Goal: Task Accomplishment & Management: Use online tool/utility

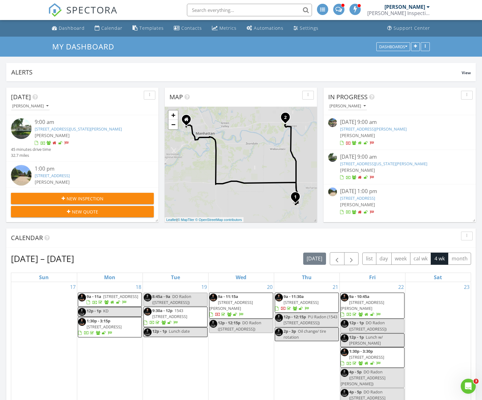
scroll to position [945, 483]
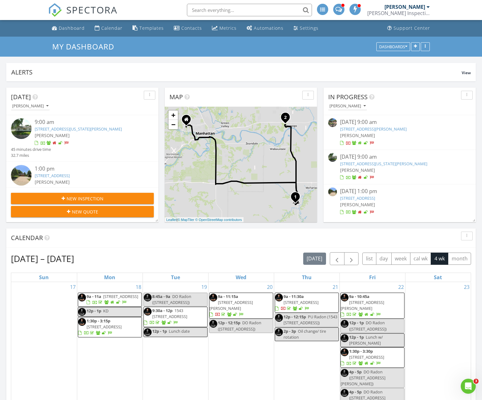
click at [352, 129] on link "18 Gehrt Rd, Manhattan, KS 66502" at bounding box center [373, 129] width 67 height 6
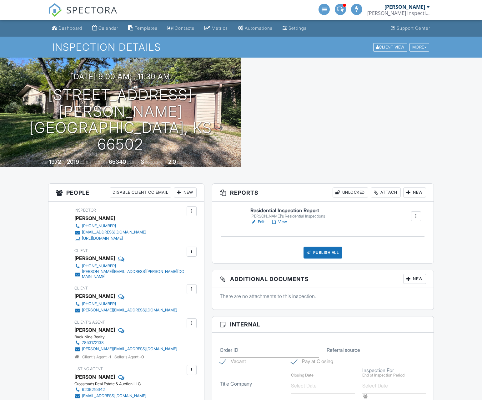
click at [380, 192] on div "Attach" at bounding box center [386, 192] width 30 height 10
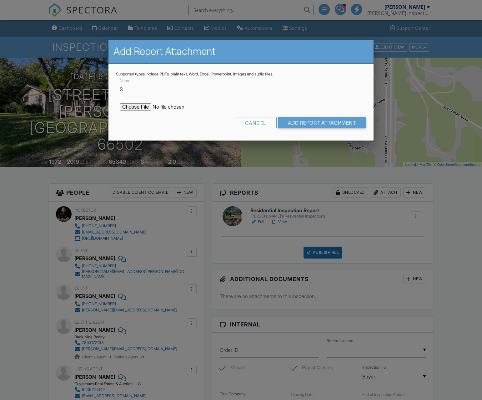
type input "Sewer Scope Report"
click at [146, 106] on input "file" at bounding box center [173, 107] width 106 height 8
type input "C:\fakepath\D&I 18_Gehrt_Rd.pdf"
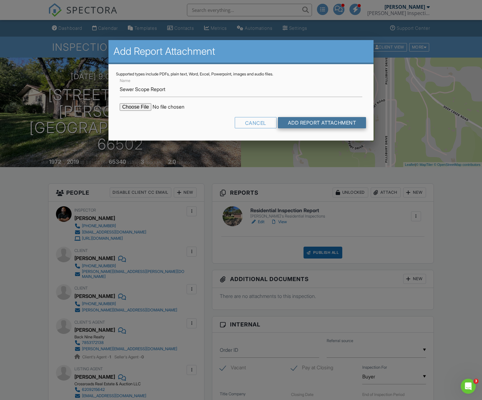
click at [317, 124] on input "Add Report Attachment" at bounding box center [322, 122] width 89 height 11
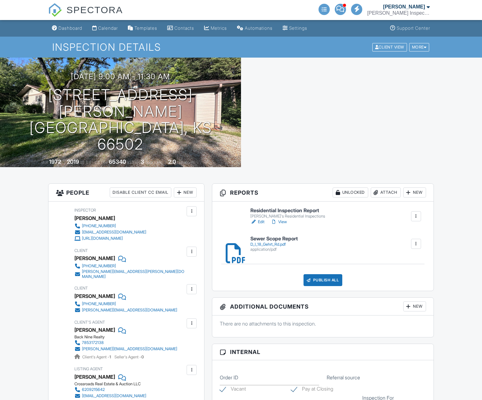
click at [262, 222] on link "Edit" at bounding box center [258, 222] width 14 height 6
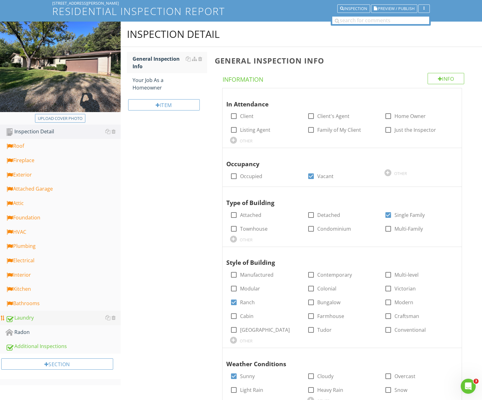
scroll to position [123, 0]
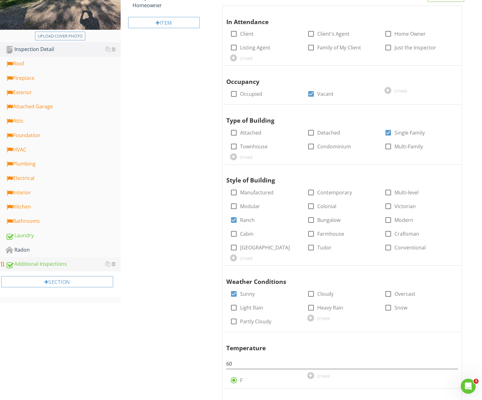
click at [34, 261] on div "Additional Inspections" at bounding box center [63, 264] width 115 height 8
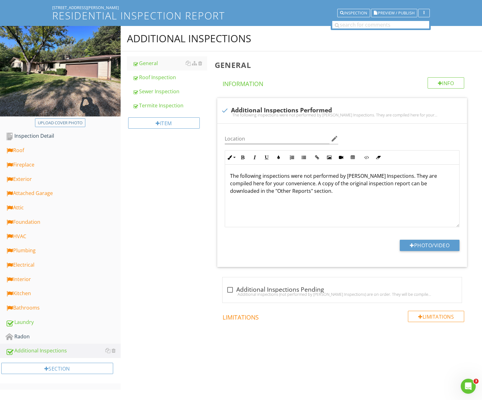
scroll to position [32, 0]
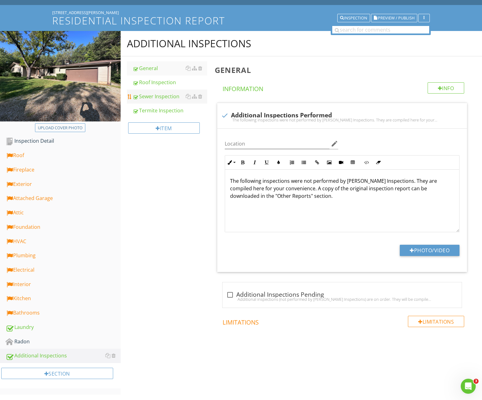
click at [154, 94] on div "Sewer Inspection" at bounding box center [170, 97] width 75 height 8
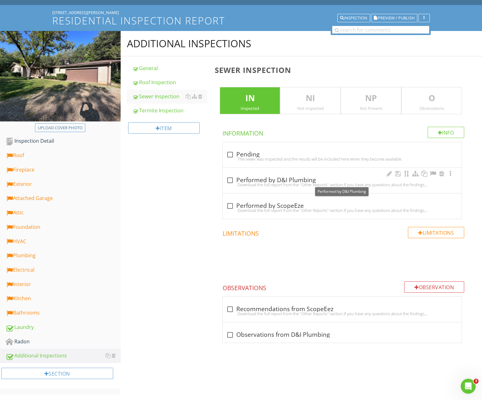
drag, startPoint x: 268, startPoint y: 180, endPoint x: 273, endPoint y: 190, distance: 10.8
click at [268, 180] on div "check_box_outline_blank Performed by D&I Plumbing" at bounding box center [342, 180] width 232 height 8
checkbox input "true"
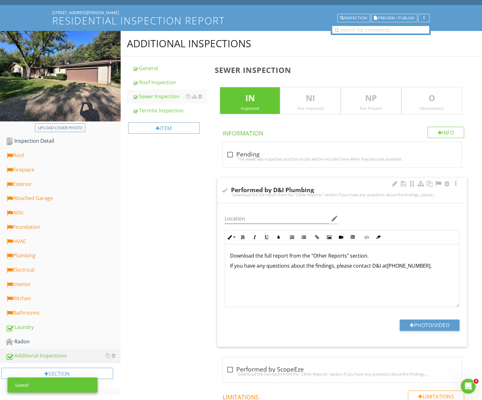
click at [431, 269] on p "If you have any questions about the findings, please contact D&I at (785) 587-8…" at bounding box center [342, 266] width 224 height 8
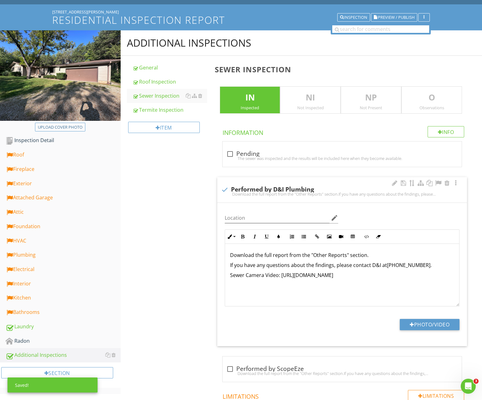
click at [284, 276] on p "Sewer Camera Video: https://youtu.be/8VWaLYaZMPw" at bounding box center [342, 275] width 224 height 8
drag, startPoint x: 285, startPoint y: 275, endPoint x: 351, endPoint y: 273, distance: 66.7
click at [351, 273] on p "Sewer Camera Video: https://youtu.be/8VWaLYaZMPw" at bounding box center [342, 275] width 224 height 8
copy p "https://youtu.be/8VWaLYaZMPw"
click at [322, 236] on button "Insert Link" at bounding box center [318, 237] width 12 height 12
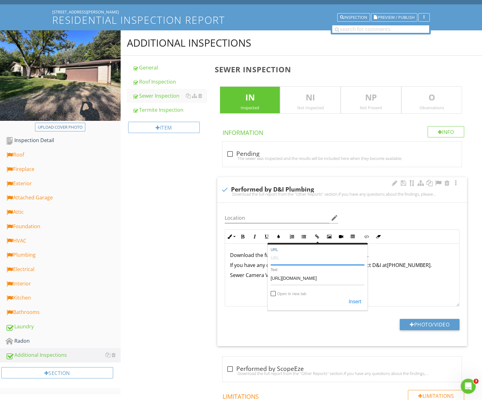
click at [294, 259] on input "URL" at bounding box center [318, 257] width 94 height 15
paste input "https://youtu.be/8VWaLYaZMPw"
click at [277, 297] on div "Insert" at bounding box center [318, 301] width 94 height 11
type input "https://youtu.be/8VWaLYaZMPw"
drag, startPoint x: 278, startPoint y: 293, endPoint x: 301, endPoint y: 294, distance: 22.5
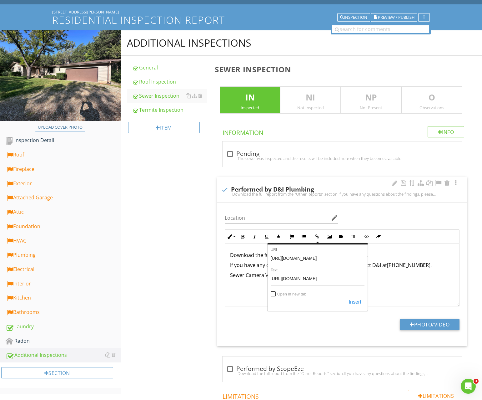
click at [278, 293] on label "Open in new tab" at bounding box center [291, 294] width 29 height 5
click at [276, 293] on input "Open in new tab" at bounding box center [273, 294] width 5 height 5
checkbox input "true"
click at [354, 302] on button "Insert" at bounding box center [355, 301] width 19 height 11
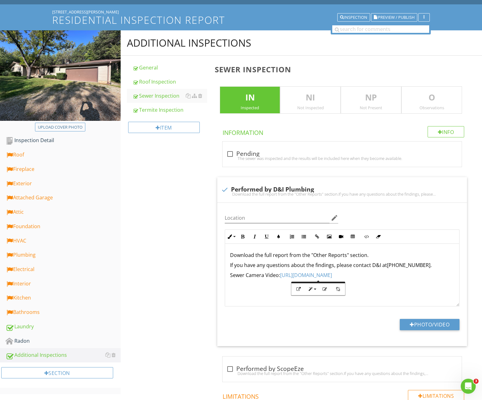
click at [193, 248] on div "Additional Inspections General Roof Inspection Sewer Inspection Termite Inspect…" at bounding box center [302, 275] width 362 height 491
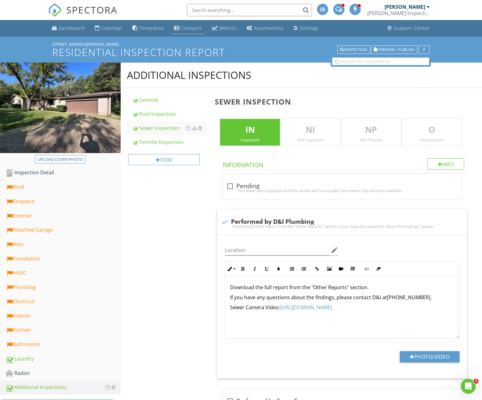
click at [186, 28] on div "Contacts" at bounding box center [191, 28] width 21 height 6
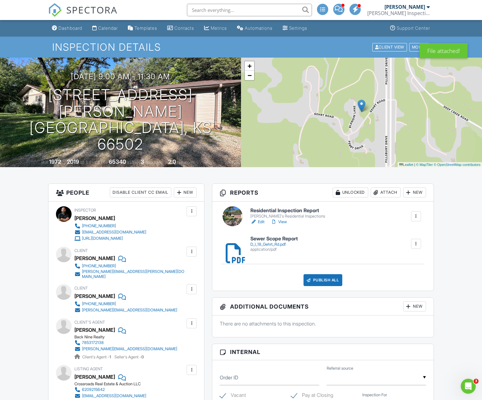
click at [391, 193] on div "Attach" at bounding box center [386, 192] width 30 height 10
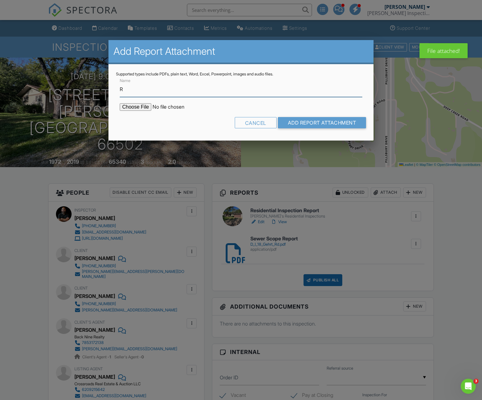
type input "Roof Inspection Report"
click at [142, 108] on input "file" at bounding box center [173, 107] width 106 height 8
type input "C:\fakepath\18 Gehrt Rd. Roof Inspection Report.pdf"
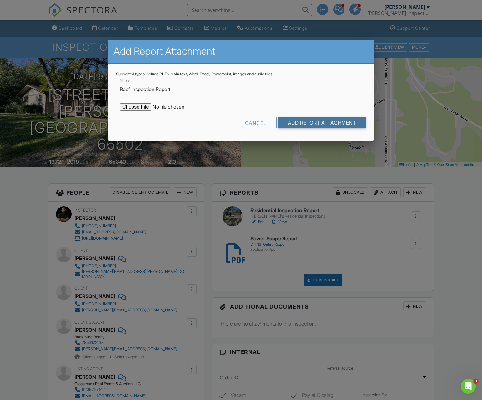
click at [294, 123] on input "Add Report Attachment" at bounding box center [322, 122] width 89 height 11
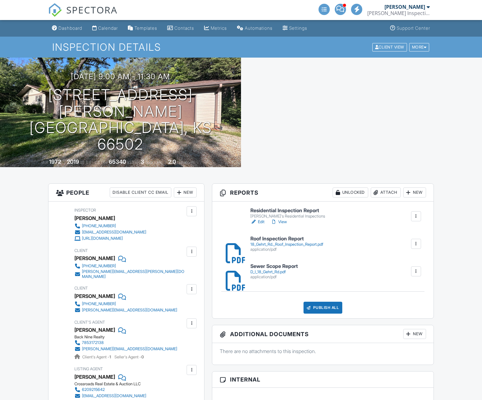
click at [262, 221] on link "Edit" at bounding box center [258, 222] width 14 height 6
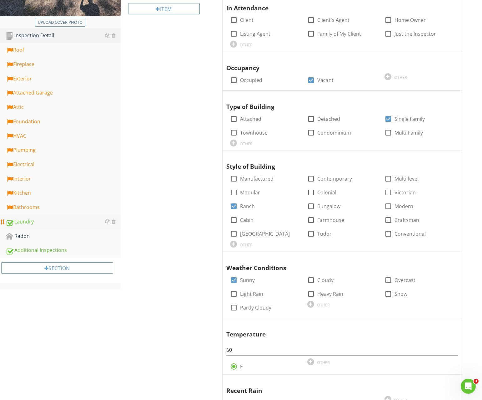
scroll to position [134, 0]
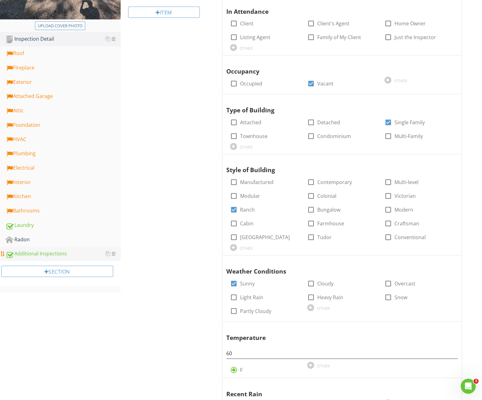
click at [32, 249] on link "Additional Inspections" at bounding box center [63, 253] width 115 height 14
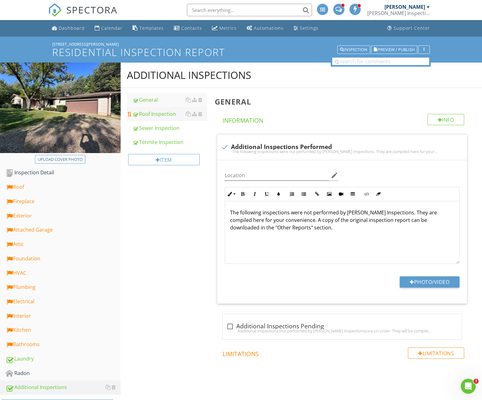
click at [161, 117] on div "Roof Inspection" at bounding box center [170, 114] width 75 height 8
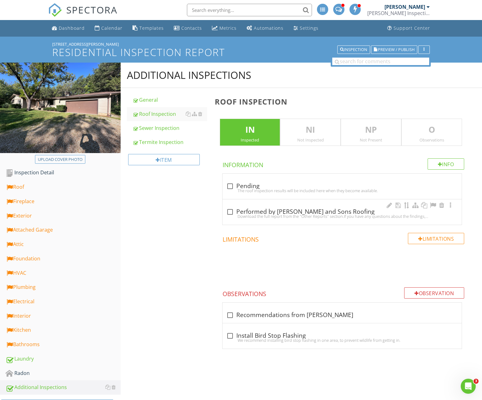
drag, startPoint x: 237, startPoint y: 209, endPoint x: 231, endPoint y: 211, distance: 6.3
click at [237, 209] on div "check_box_outline_blank Performed by Weddle and Sons Roofing" at bounding box center [342, 212] width 232 height 8
checkbox input "true"
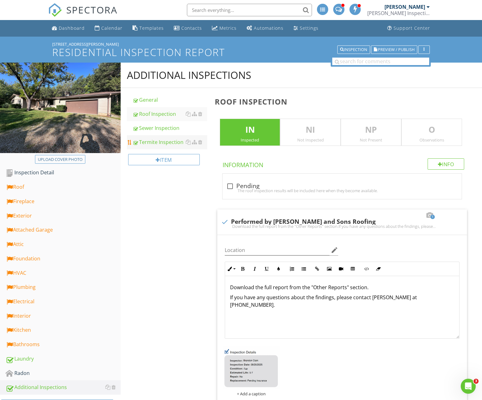
click at [174, 141] on div "Termite Inspection" at bounding box center [170, 142] width 75 height 8
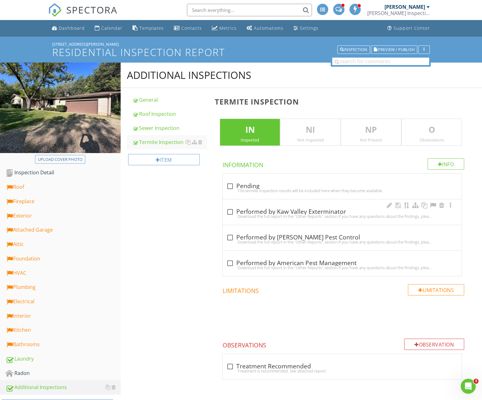
click at [253, 212] on div "check_box_outline_blank Performed by Kaw Valley Exterminator" at bounding box center [342, 212] width 232 height 8
checkbox input "true"
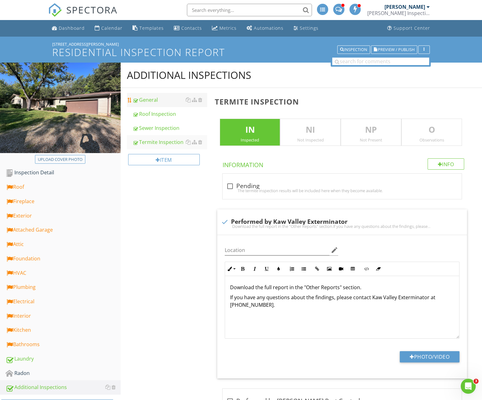
click at [147, 98] on div "General" at bounding box center [170, 100] width 75 height 8
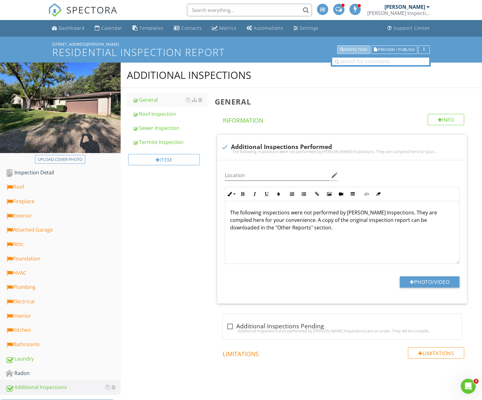
click at [351, 51] on div "Inspection" at bounding box center [353, 50] width 27 height 4
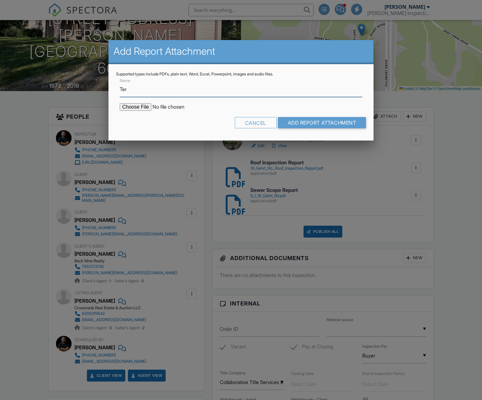
type input "Termite Inspection Report"
click at [136, 107] on input "file" at bounding box center [173, 107] width 106 height 8
type input "C:\fakepath\18 [PERSON_NAME], [GEOGRAPHIC_DATA] - [DATE] - [GEOGRAPHIC_DATA]pdf"
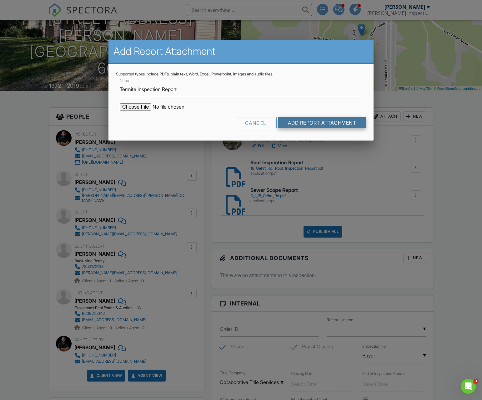
click at [296, 125] on input "Add Report Attachment" at bounding box center [322, 122] width 89 height 11
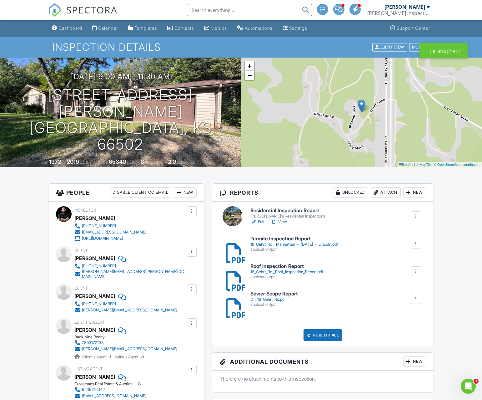
click at [84, 258] on div "Clint Stueve" at bounding box center [94, 257] width 41 height 9
drag, startPoint x: 84, startPoint y: 258, endPoint x: 111, endPoint y: 181, distance: 81.3
click at [94, 258] on div "Clint Stueve" at bounding box center [94, 257] width 41 height 9
copy div "Clint Stueve"
click at [82, 261] on div "Clint Stueve" at bounding box center [94, 257] width 41 height 9
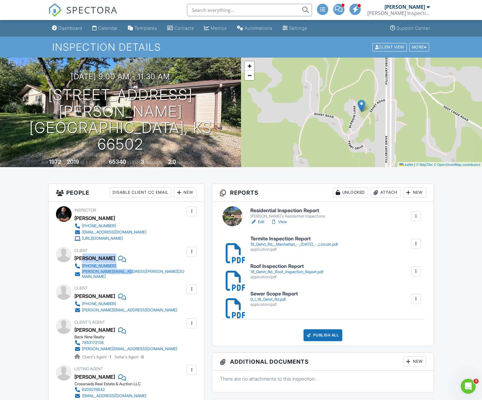
drag, startPoint x: 82, startPoint y: 261, endPoint x: 85, endPoint y: 259, distance: 4.2
click at [123, 272] on div "Client Clint Stueve 785-844-9028 clint.stueve@gmail.com" at bounding box center [144, 262] width 141 height 33
drag, startPoint x: 78, startPoint y: 257, endPoint x: 82, endPoint y: 258, distance: 4.2
click at [77, 257] on div "Clint Stueve" at bounding box center [94, 257] width 41 height 9
drag, startPoint x: 82, startPoint y: 258, endPoint x: 130, endPoint y: 270, distance: 50.0
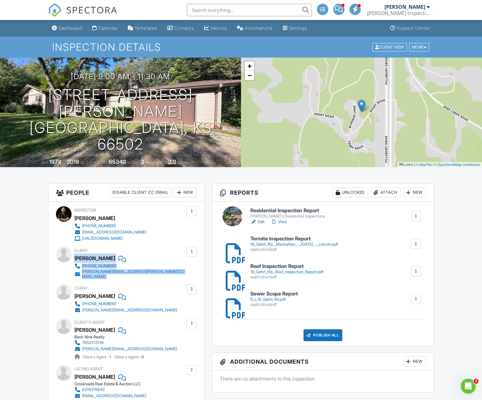
click at [130, 271] on div "Client Clint Stueve 785-844-9028 clint.stueve@gmail.com" at bounding box center [144, 262] width 141 height 33
copy div "Clint Stueve 785-844-9028 clint.stueve@gmail.com"
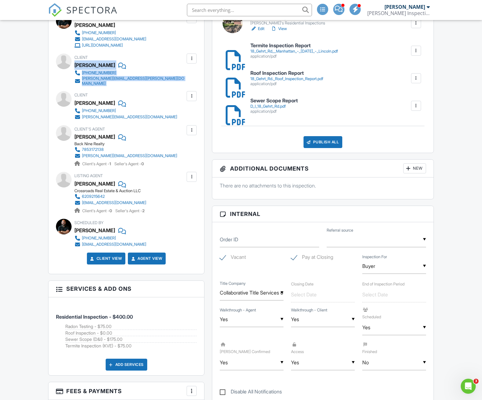
scroll to position [189, 0]
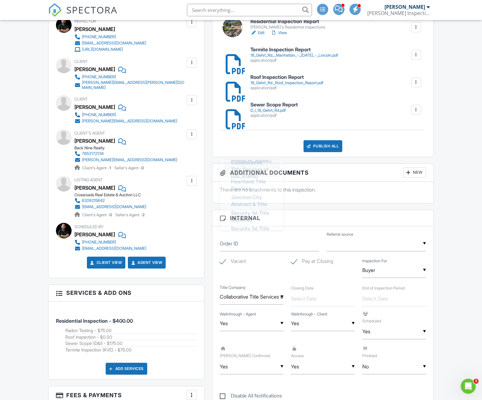
click at [248, 297] on input "Collaborative Title Services of Kansas" at bounding box center [252, 296] width 64 height 15
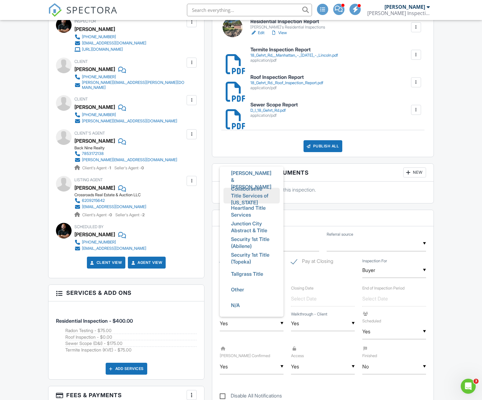
scroll to position [14, 0]
click at [235, 181] on span "Collaborative Title Services of Kansas" at bounding box center [251, 195] width 51 height 29
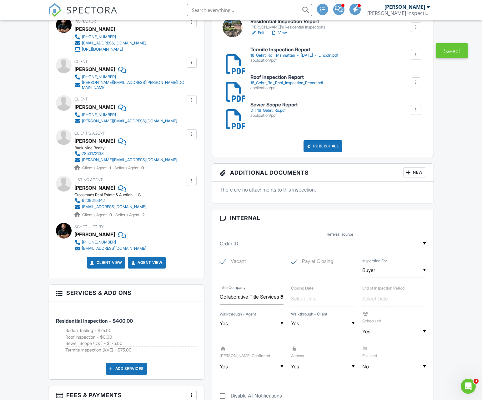
click at [242, 295] on input "Collaborative Title Services of Kansas" at bounding box center [252, 296] width 64 height 15
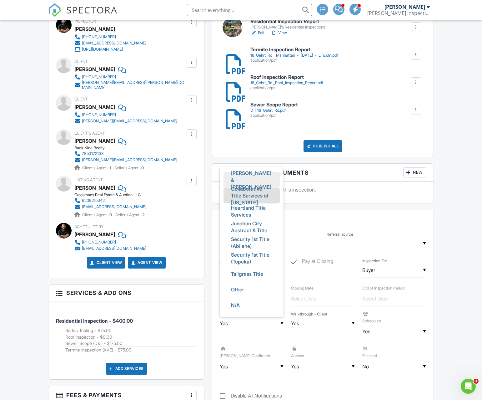
click at [237, 174] on span "Charlson & Wilson" at bounding box center [251, 179] width 51 height 29
type input "Charlson & Wilson"
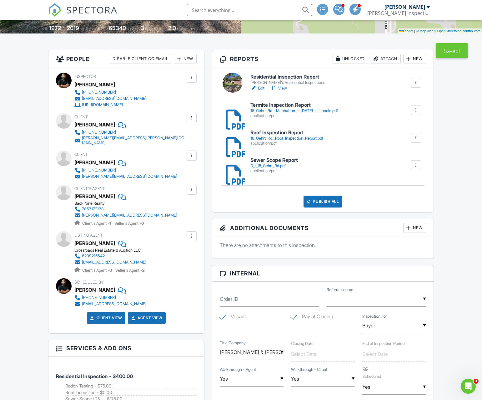
scroll to position [124, 0]
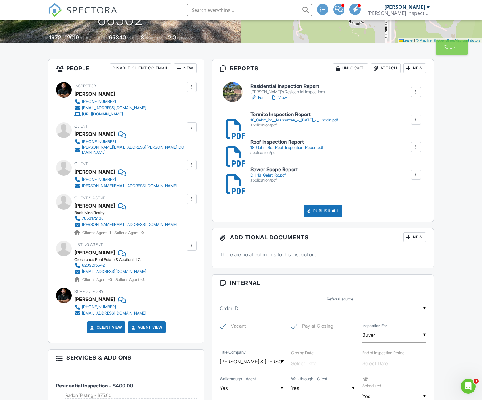
click at [184, 68] on div "New" at bounding box center [185, 68] width 23 height 10
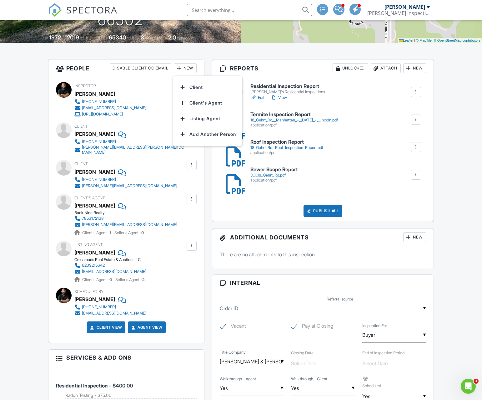
click at [197, 131] on li "Add Another Person" at bounding box center [208, 134] width 62 height 16
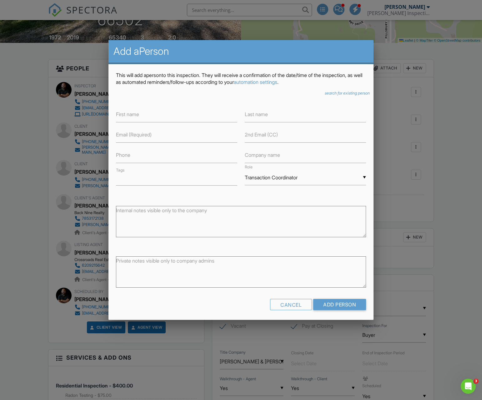
drag, startPoint x: 325, startPoint y: 94, endPoint x: 283, endPoint y: 97, distance: 42.4
click at [325, 93] on icon "search for existing person" at bounding box center [347, 93] width 45 height 5
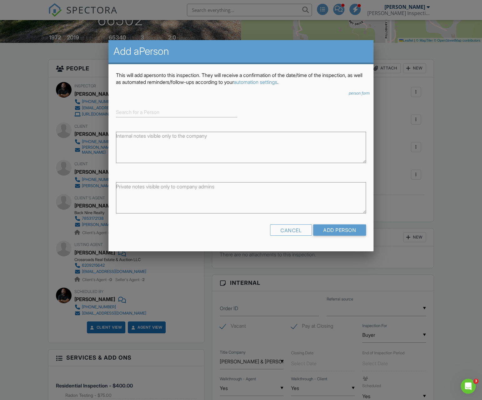
click at [149, 120] on form "person form ▼ Attorney Attorney Insurance Agent Transaction Coordinator Title C…" at bounding box center [241, 166] width 250 height 150
click at [150, 115] on input at bounding box center [176, 112] width 121 height 10
click at [152, 123] on div "Charlson & Wilson" at bounding box center [177, 122] width 118 height 7
type input "Charlson & Wilson"
type input "Title company"
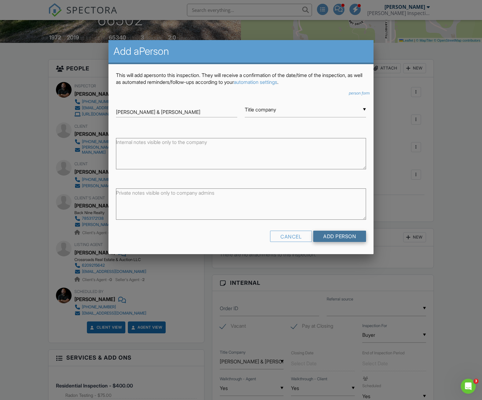
click at [329, 233] on input "Add Person" at bounding box center [339, 236] width 53 height 11
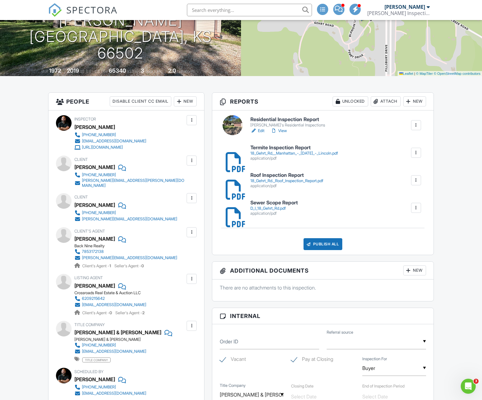
drag, startPoint x: 192, startPoint y: 230, endPoint x: 198, endPoint y: 237, distance: 9.6
click at [192, 230] on div at bounding box center [192, 232] width 6 height 6
click at [184, 246] on li "Edit" at bounding box center [177, 251] width 32 height 16
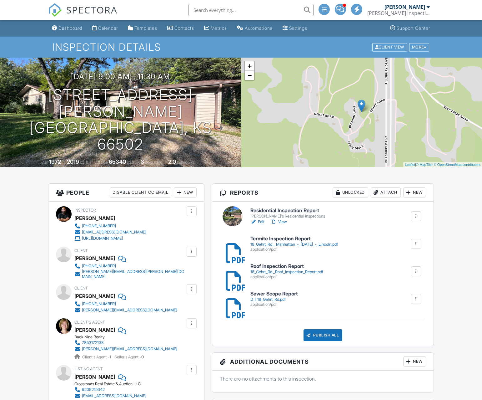
click at [258, 219] on link "Edit" at bounding box center [258, 222] width 14 height 6
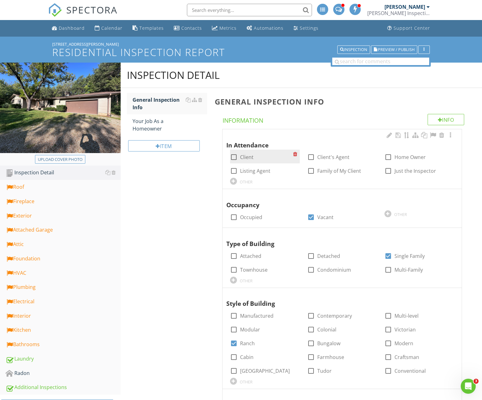
drag, startPoint x: 249, startPoint y: 156, endPoint x: 255, endPoint y: 156, distance: 6.0
click at [249, 156] on label "Client" at bounding box center [246, 157] width 13 height 6
checkbox input "true"
click at [329, 156] on label "Client's Agent" at bounding box center [333, 157] width 32 height 6
checkbox input "true"
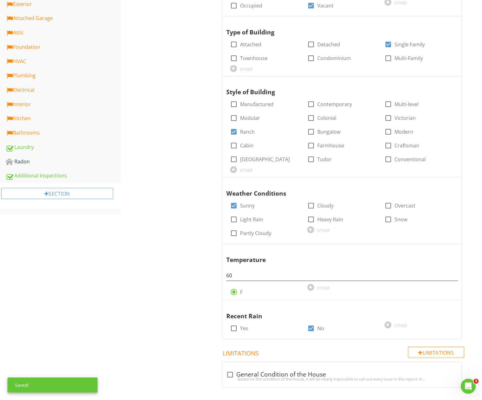
scroll to position [209, 0]
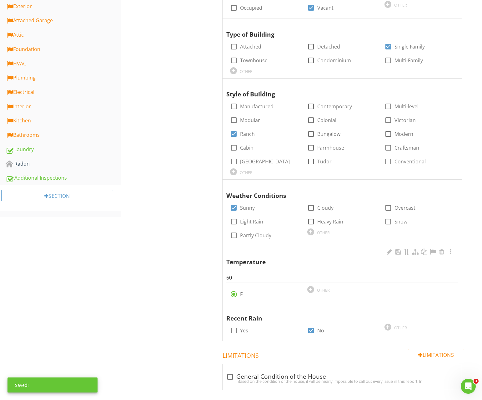
drag, startPoint x: 243, startPoint y: 284, endPoint x: 230, endPoint y: 276, distance: 14.9
click at [206, 278] on div "Inspection Detail General Inspection Info Your Job As a Homeowner Item General …" at bounding box center [302, 131] width 362 height 557
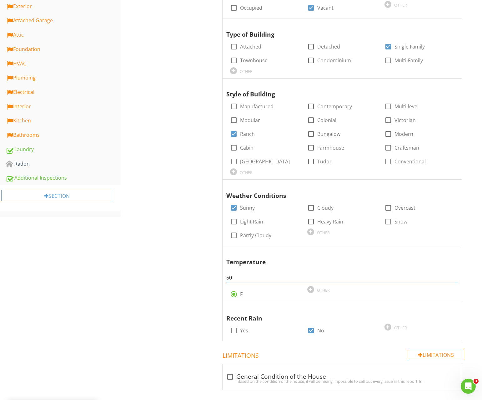
drag, startPoint x: 238, startPoint y: 276, endPoint x: 185, endPoint y: 261, distance: 55.0
click at [209, 276] on div "Inspection Detail General Inspection Info Your Job As a Homeowner Item General …" at bounding box center [302, 131] width 362 height 557
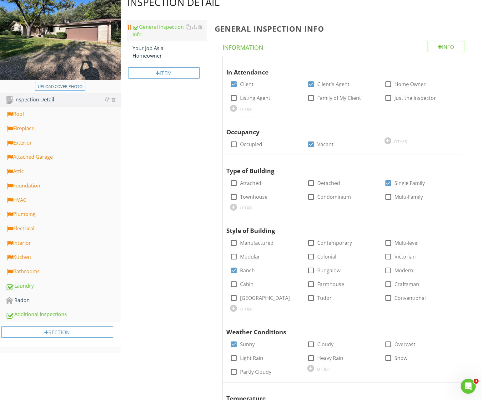
scroll to position [0, 0]
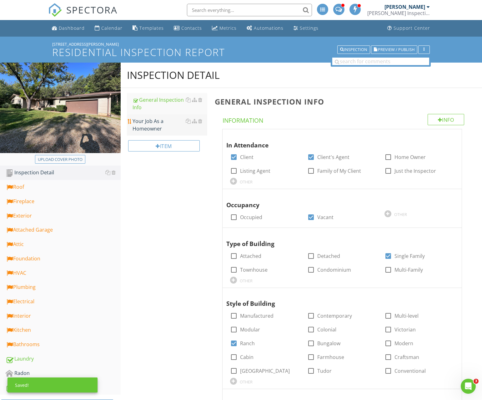
type input "70"
click at [157, 125] on div "Your Job As a Homeowner" at bounding box center [170, 124] width 75 height 15
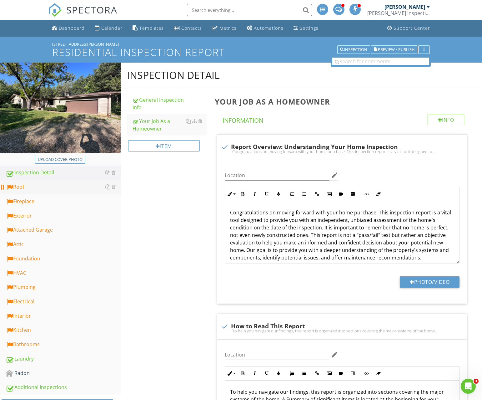
drag, startPoint x: 50, startPoint y: 184, endPoint x: 58, endPoint y: 185, distance: 7.9
click at [50, 184] on div "Roof" at bounding box center [63, 187] width 115 height 8
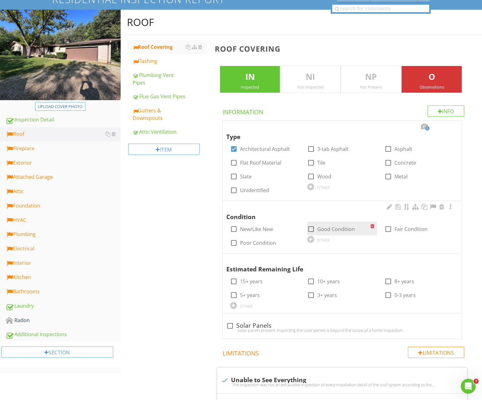
scroll to position [79, 0]
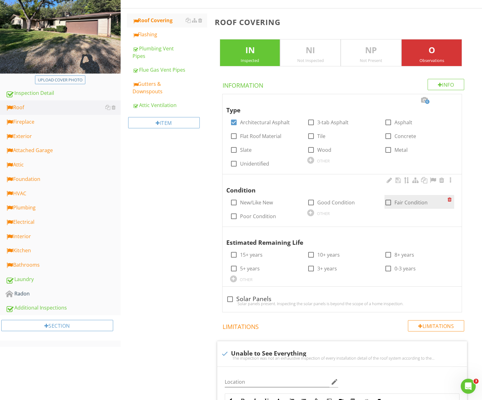
click at [392, 202] on div at bounding box center [388, 202] width 11 height 11
checkbox input "true"
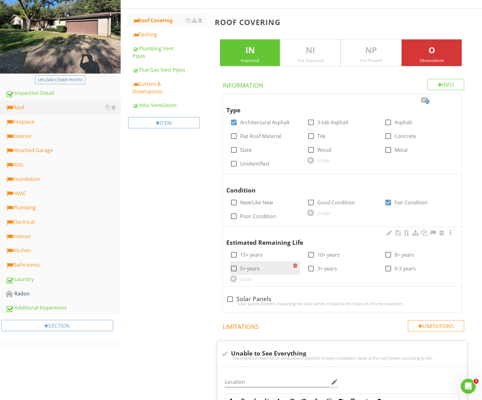
click at [250, 267] on label "5+ years" at bounding box center [250, 268] width 20 height 6
checkbox input "true"
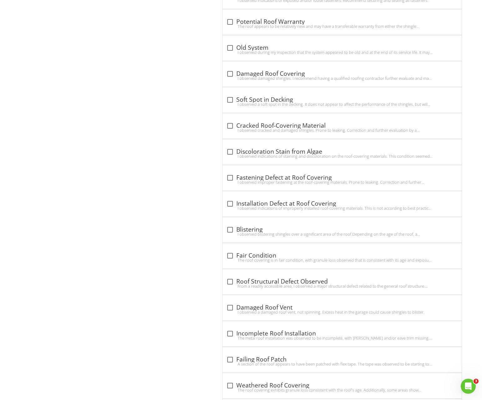
scroll to position [1020, 0]
click at [231, 259] on div "The roof covering is in fair condition, with granule loss observed that is cons…" at bounding box center [342, 260] width 232 height 5
checkbox input "true"
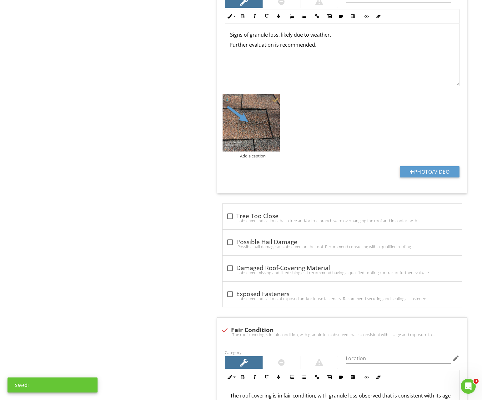
scroll to position [760, 0]
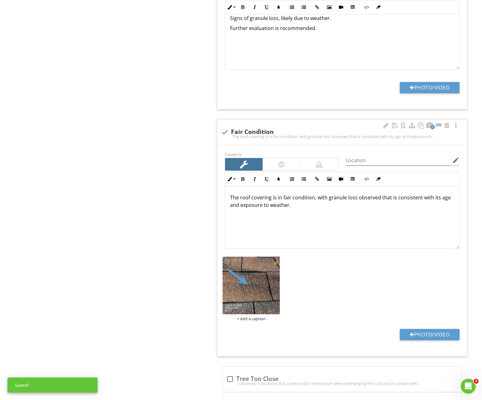
click at [363, 230] on div "The roof covering is in fair condition, with granule loss observed that is cons…" at bounding box center [342, 217] width 234 height 63
click at [364, 164] on input "Location" at bounding box center [398, 160] width 105 height 10
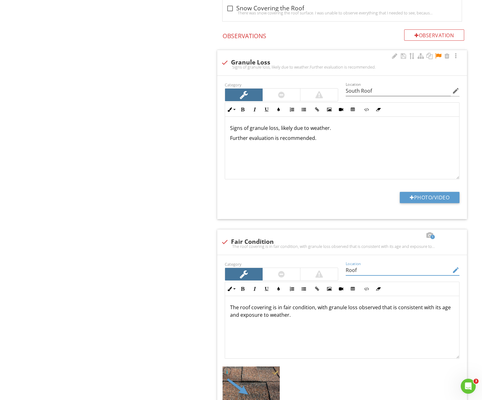
scroll to position [650, 0]
type input "Roof"
click at [437, 54] on div at bounding box center [439, 56] width 8 height 6
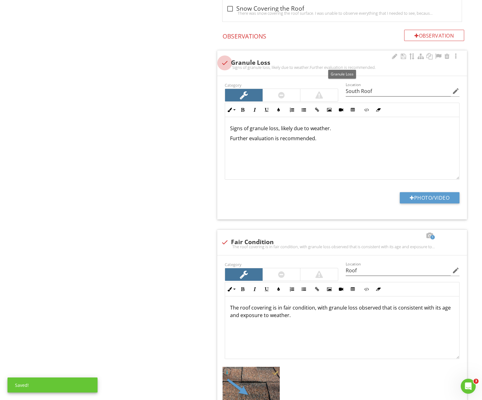
click at [225, 63] on div at bounding box center [225, 63] width 11 height 11
checkbox input "true"
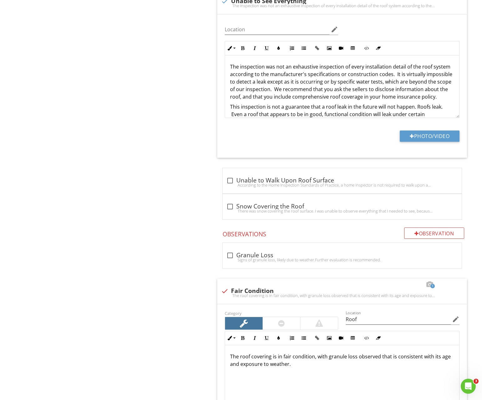
scroll to position [674, 0]
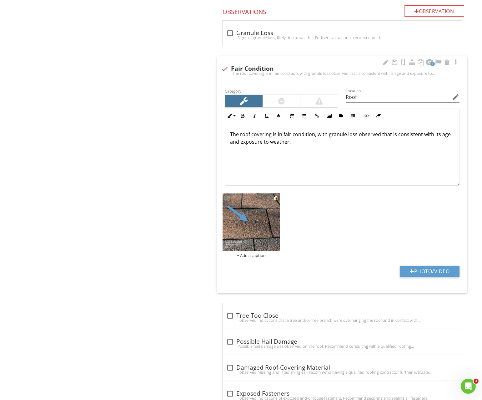
click at [263, 222] on img at bounding box center [252, 222] width 58 height 58
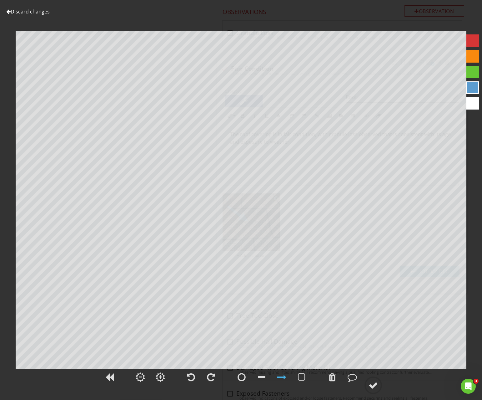
scroll to position [673, 0]
click at [334, 379] on div at bounding box center [333, 376] width 8 height 9
click at [380, 388] on circle at bounding box center [373, 385] width 16 height 16
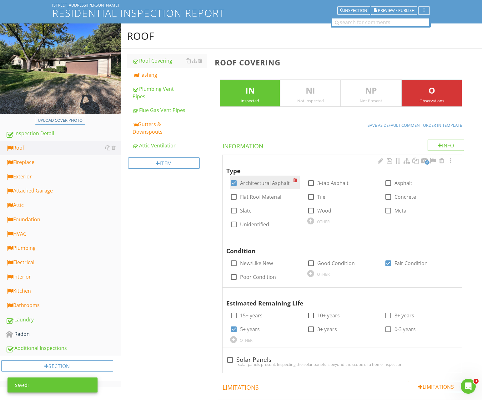
scroll to position [37, 0]
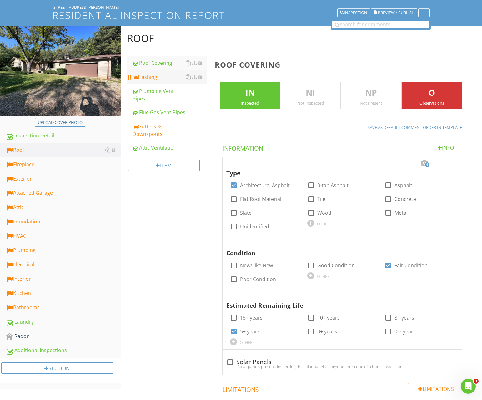
click at [156, 79] on div "Flashing" at bounding box center [170, 77] width 75 height 8
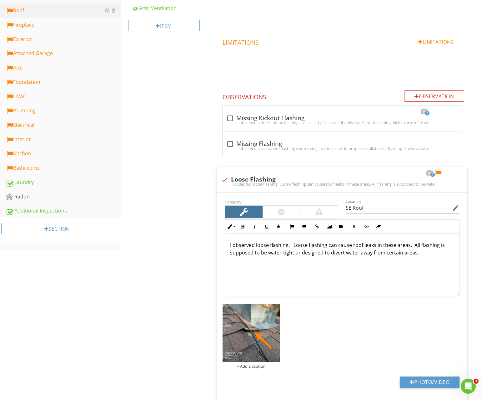
scroll to position [203, 0]
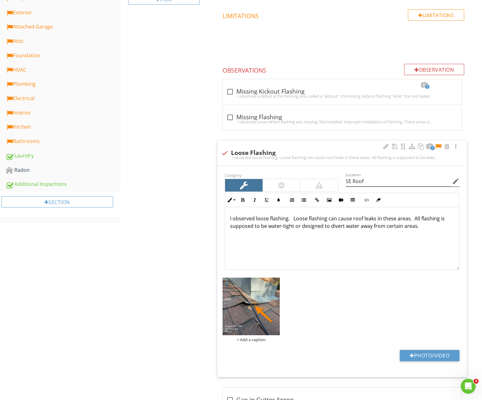
drag, startPoint x: 438, startPoint y: 144, endPoint x: 366, endPoint y: 181, distance: 80.9
click at [438, 144] on div at bounding box center [439, 146] width 8 height 6
click at [281, 189] on div at bounding box center [281, 185] width 7 height 8
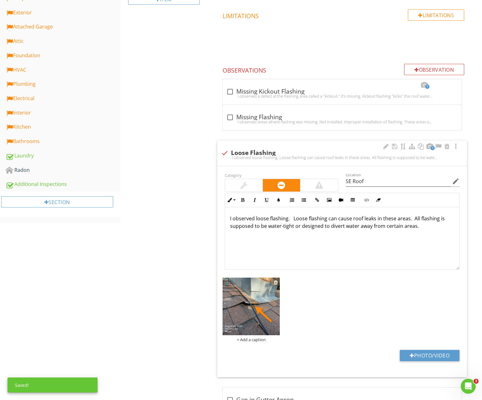
click at [275, 303] on img at bounding box center [252, 306] width 58 height 58
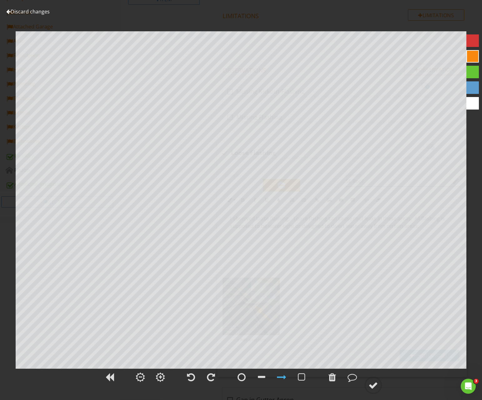
click at [40, 15] on div "Discard changes" at bounding box center [27, 12] width 43 height 8
click at [40, 11] on link "Discard changes" at bounding box center [27, 11] width 43 height 7
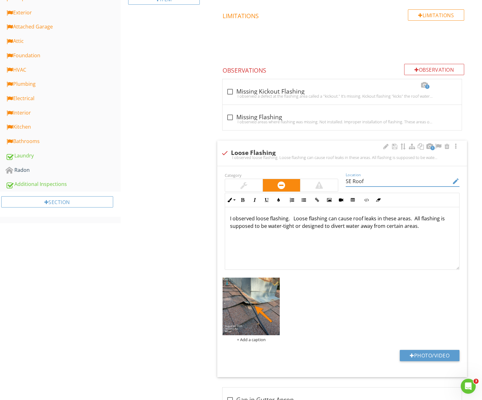
drag, startPoint x: 353, startPoint y: 180, endPoint x: 317, endPoint y: 178, distance: 36.7
click at [317, 178] on div "Category Location SE Roof edit Inline Style XLarge Large Normal Small Light Sma…" at bounding box center [342, 220] width 242 height 99
type input "Roof"
click at [293, 219] on p "I observed loose flashing. Loose flashing can cause roof leaks in these areas. …" at bounding box center [342, 222] width 224 height 15
click at [272, 309] on img at bounding box center [252, 306] width 58 height 58
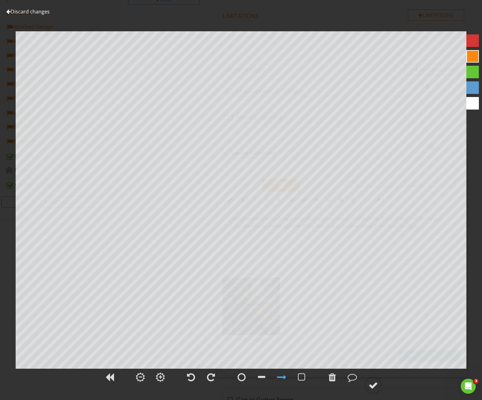
click at [472, 58] on div at bounding box center [473, 56] width 13 height 13
click at [374, 381] on div at bounding box center [373, 384] width 9 height 9
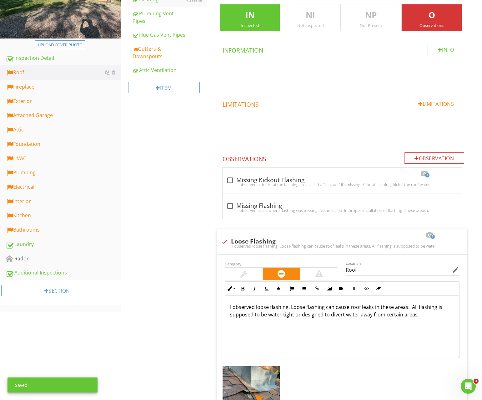
scroll to position [0, 0]
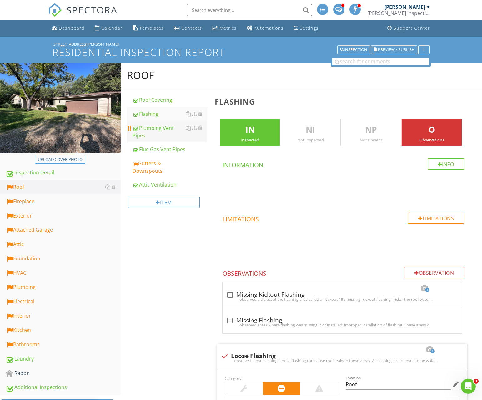
click at [153, 130] on div "Plumbing Vent Pipes" at bounding box center [170, 131] width 75 height 15
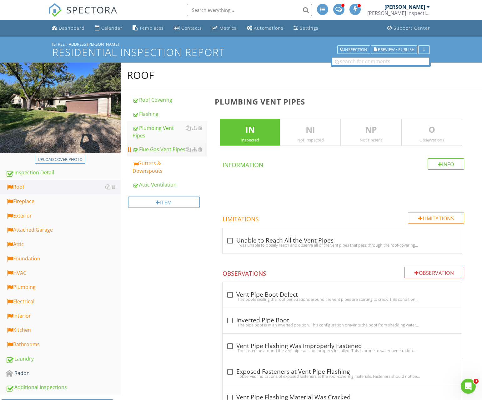
click at [155, 149] on div "Flue Gas Vent Pipes" at bounding box center [170, 149] width 75 height 8
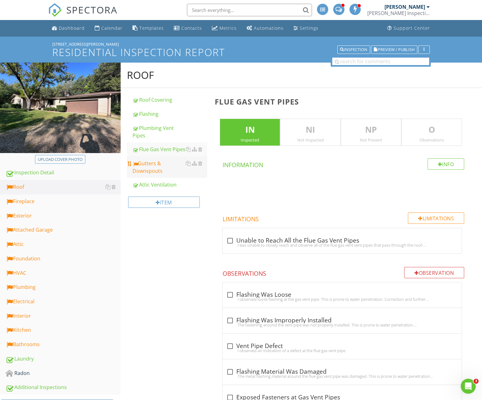
click at [156, 164] on div "Gutters & Downspouts" at bounding box center [170, 167] width 75 height 15
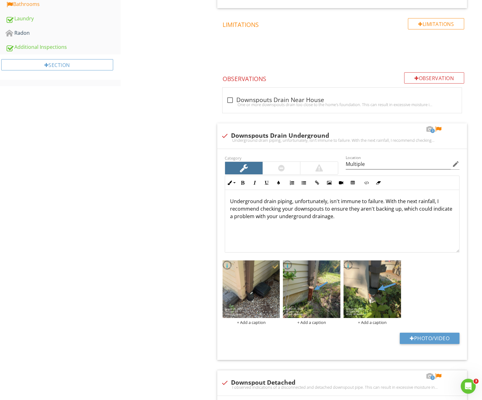
scroll to position [360, 0]
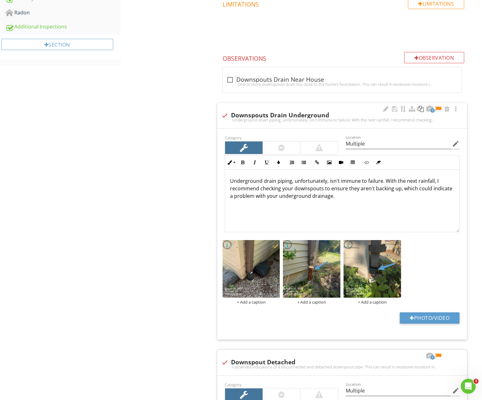
click at [439, 107] on div at bounding box center [439, 109] width 8 height 6
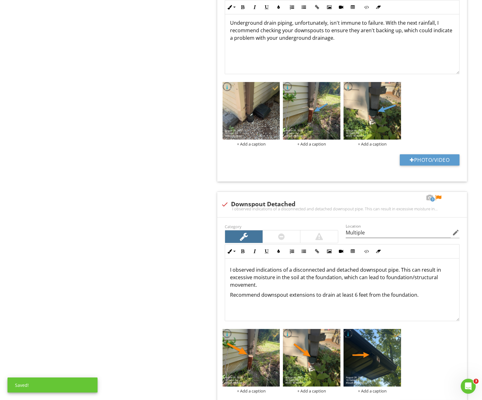
scroll to position [576, 0]
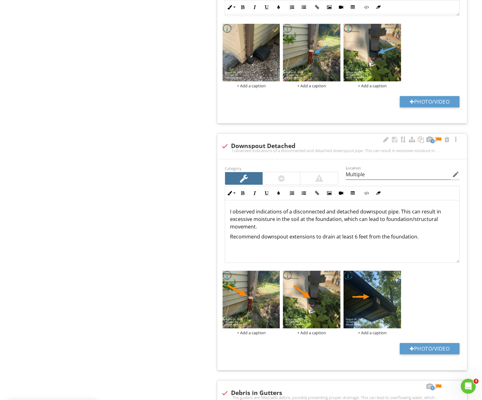
click at [283, 180] on div at bounding box center [281, 179] width 7 height 8
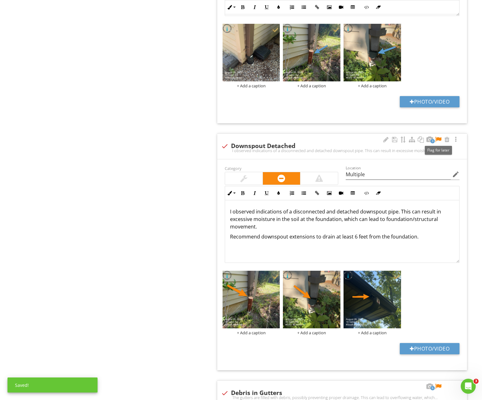
click at [438, 140] on div at bounding box center [439, 139] width 8 height 6
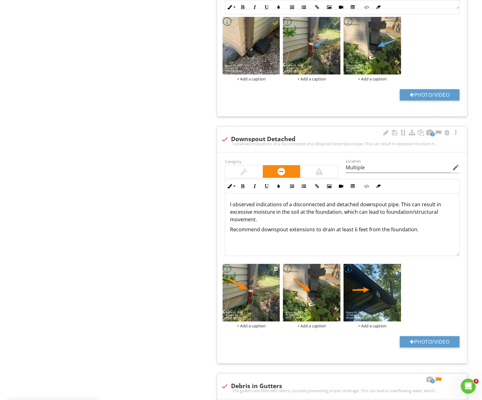
scroll to position [652, 0]
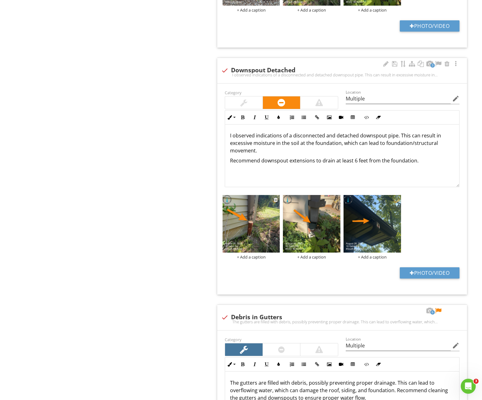
click at [252, 235] on img at bounding box center [252, 224] width 58 height 58
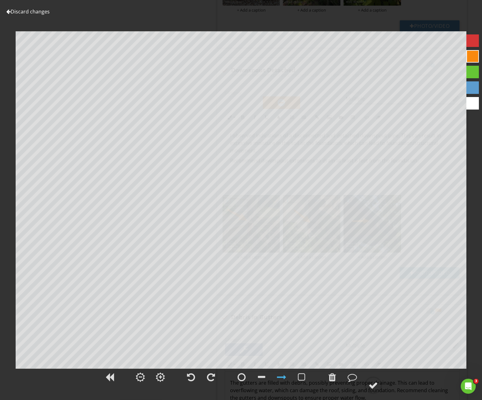
click at [468, 53] on div at bounding box center [473, 56] width 13 height 13
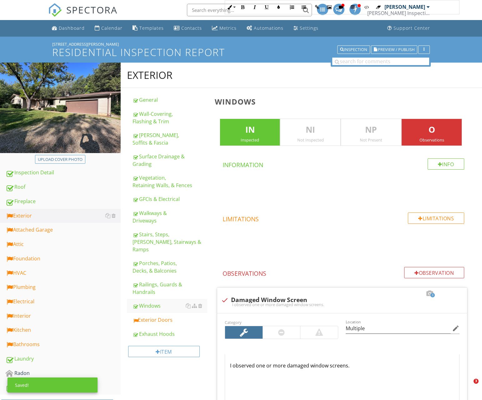
scroll to position [430, 0]
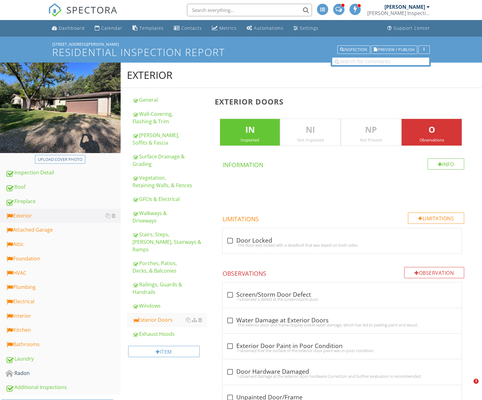
scroll to position [377, 0]
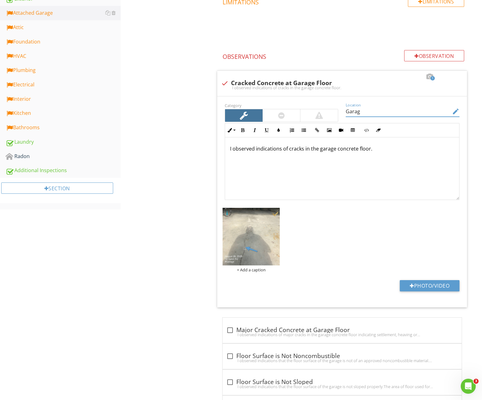
type input "Garage"
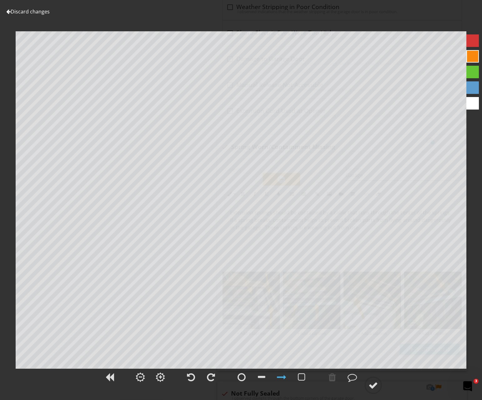
scroll to position [0, 0]
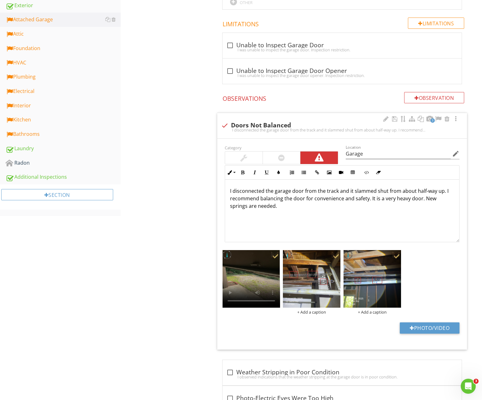
scroll to position [210, 0]
drag, startPoint x: 423, startPoint y: 198, endPoint x: 456, endPoint y: 217, distance: 38.5
click at [459, 219] on div "I disconnected the garage door from the track and it slammed shut from about ha…" at bounding box center [342, 211] width 234 height 63
click at [436, 206] on p "I disconnected the garage door from the track and it slammed shut from about ha…" at bounding box center [342, 198] width 224 height 23
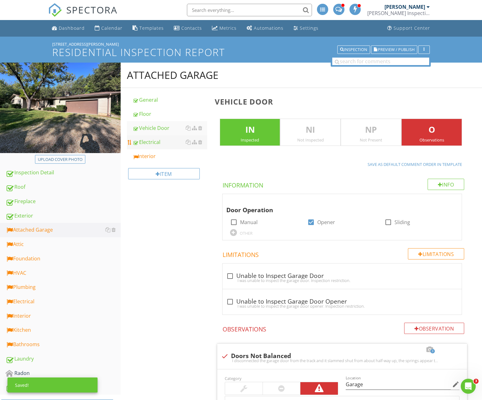
scroll to position [0, 0]
click at [155, 145] on div "Electrical" at bounding box center [170, 142] width 75 height 8
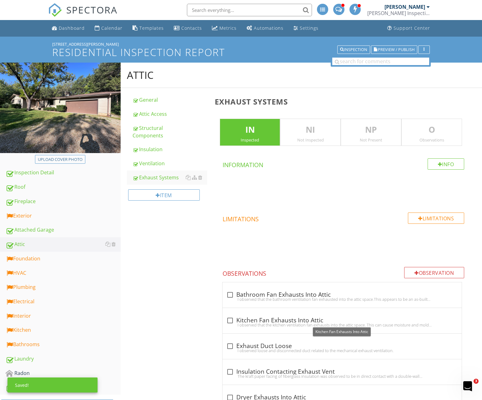
scroll to position [52, 0]
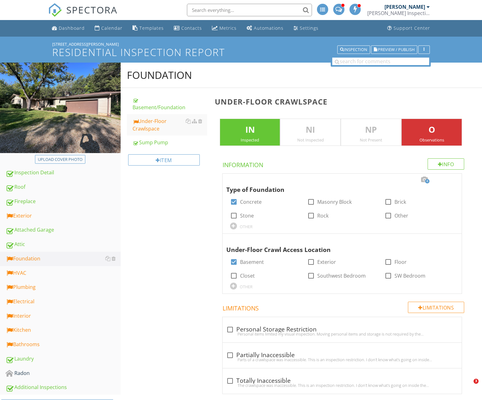
scroll to position [379, 0]
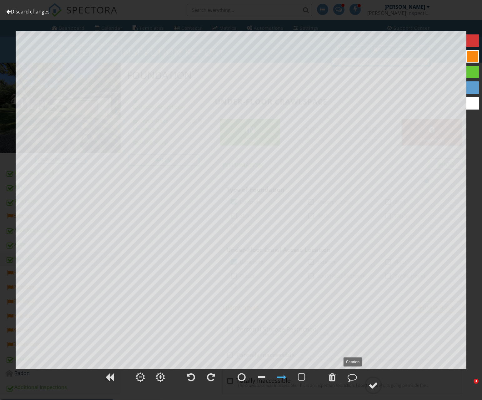
scroll to position [377, 0]
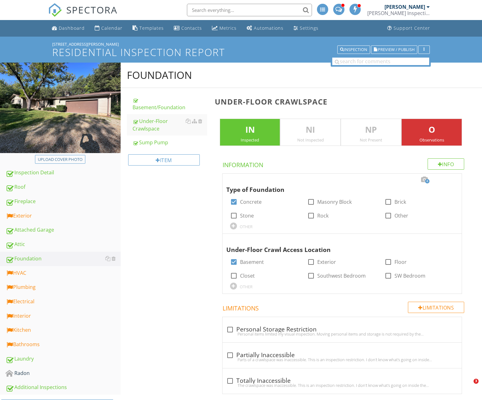
scroll to position [377, 0]
